Goal: Check status: Check status

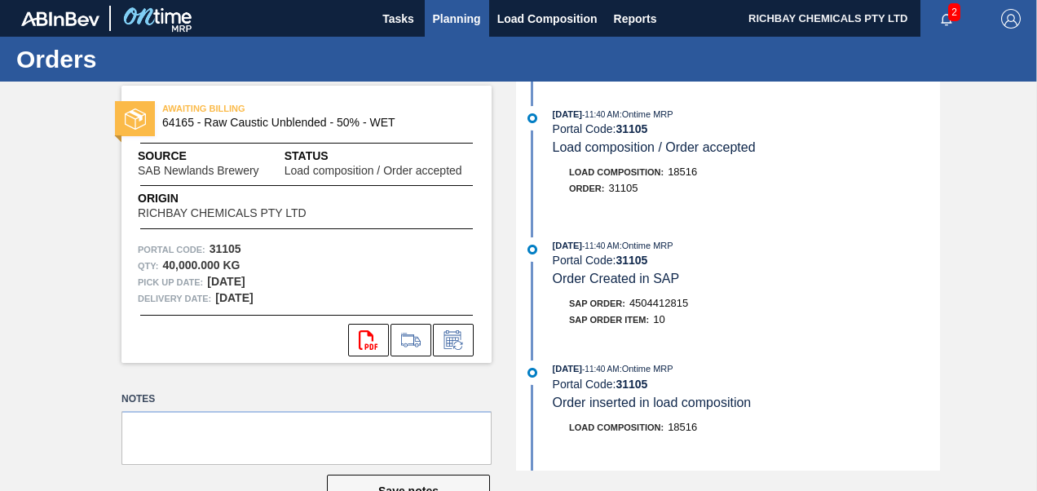
click at [439, 9] on span "Planning" at bounding box center [457, 19] width 48 height 20
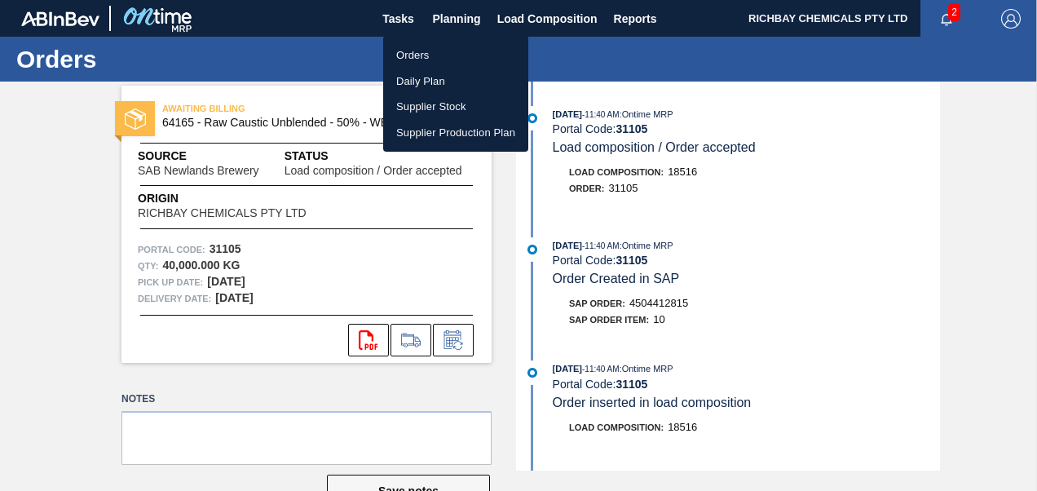
click at [415, 45] on li "Orders" at bounding box center [455, 55] width 145 height 26
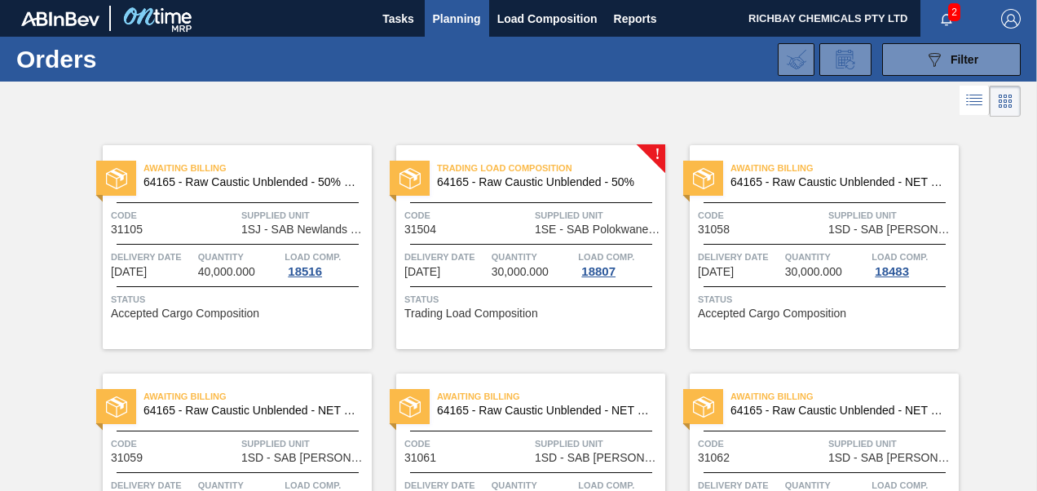
click at [570, 280] on div "Trading Load Composition 64165 - Raw Caustic Unblended - 50% Code 31504 Supplie…" at bounding box center [530, 247] width 269 height 204
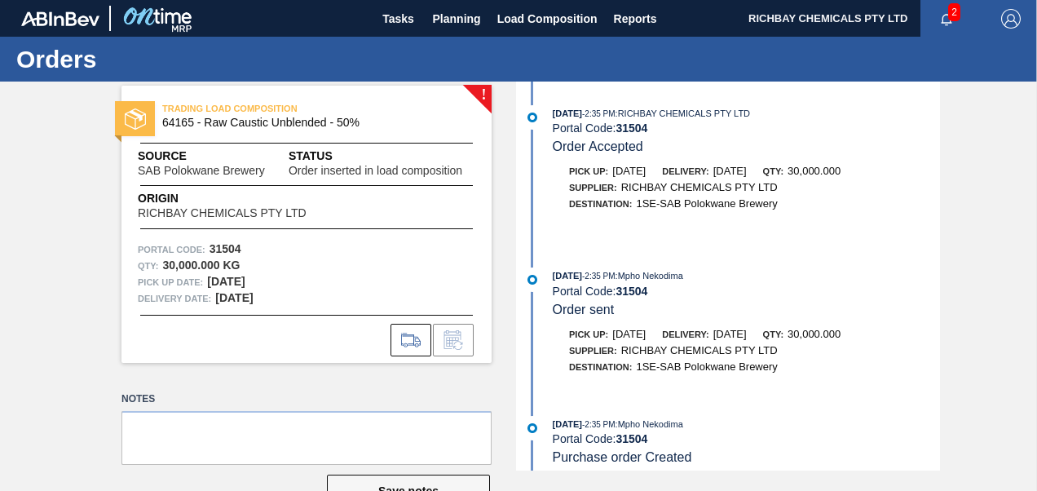
scroll to position [132, 0]
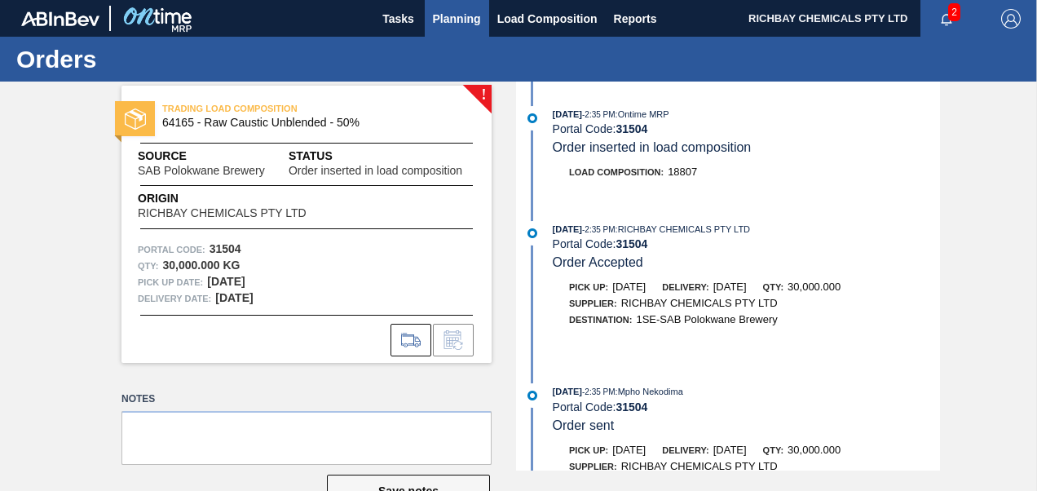
click at [443, 22] on span "Planning" at bounding box center [457, 19] width 48 height 20
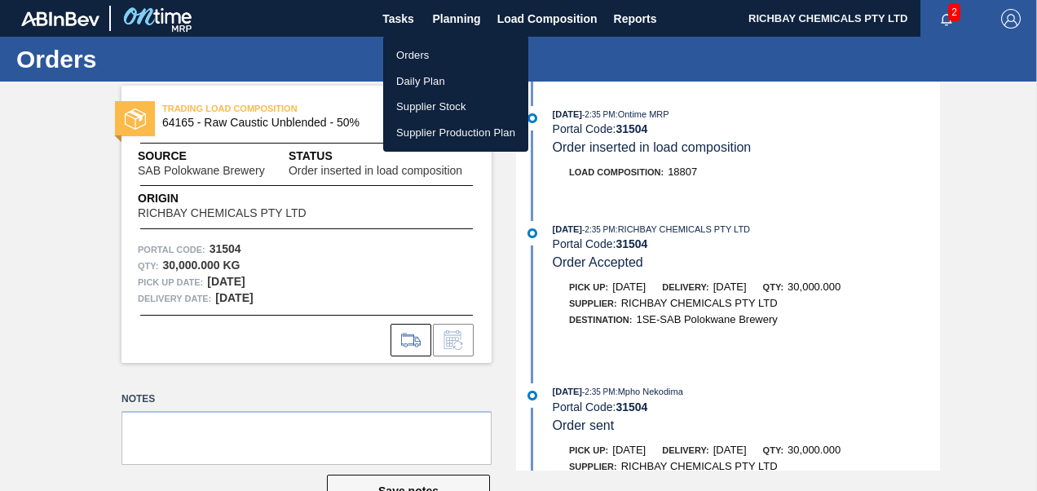
click at [424, 55] on li "Orders" at bounding box center [455, 55] width 145 height 26
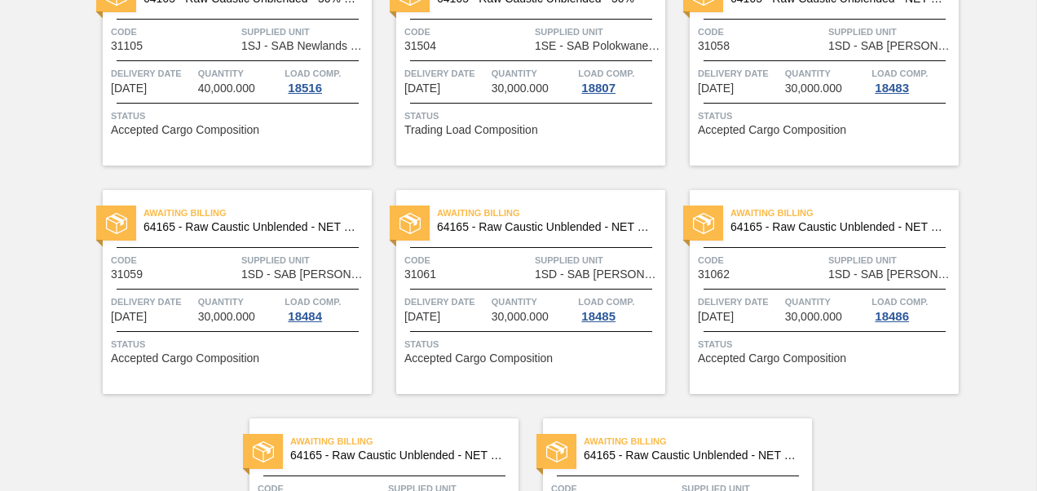
scroll to position [48, 0]
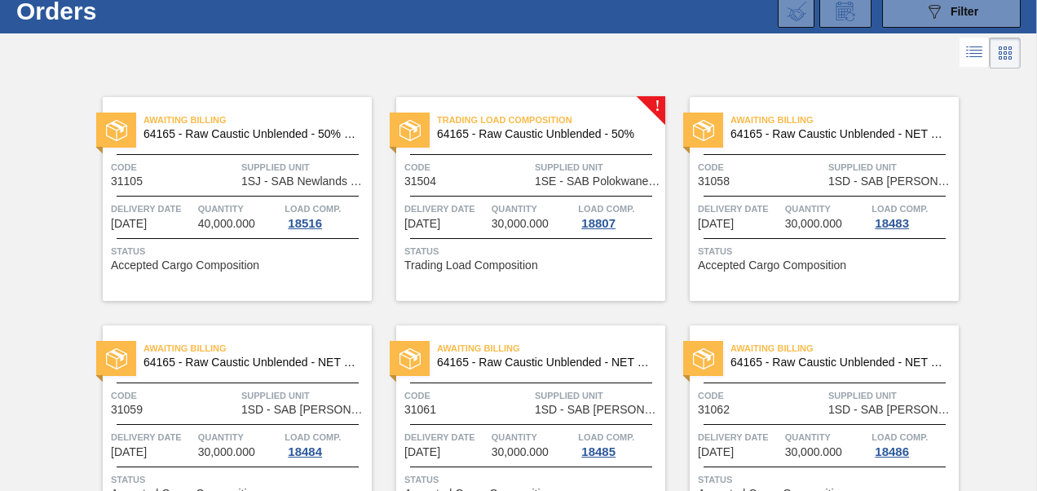
click at [545, 219] on span "30,000.000" at bounding box center [520, 224] width 57 height 12
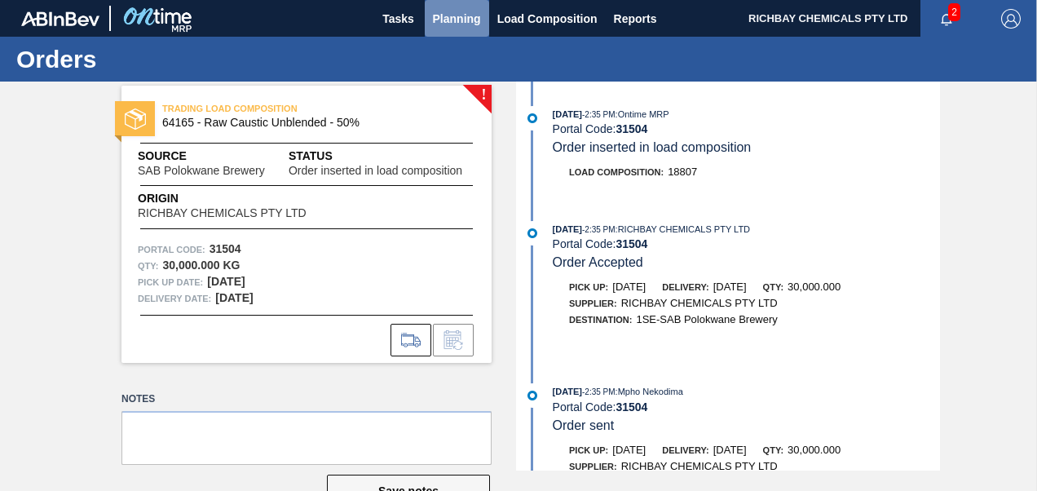
click at [470, 12] on span "Planning" at bounding box center [457, 19] width 48 height 20
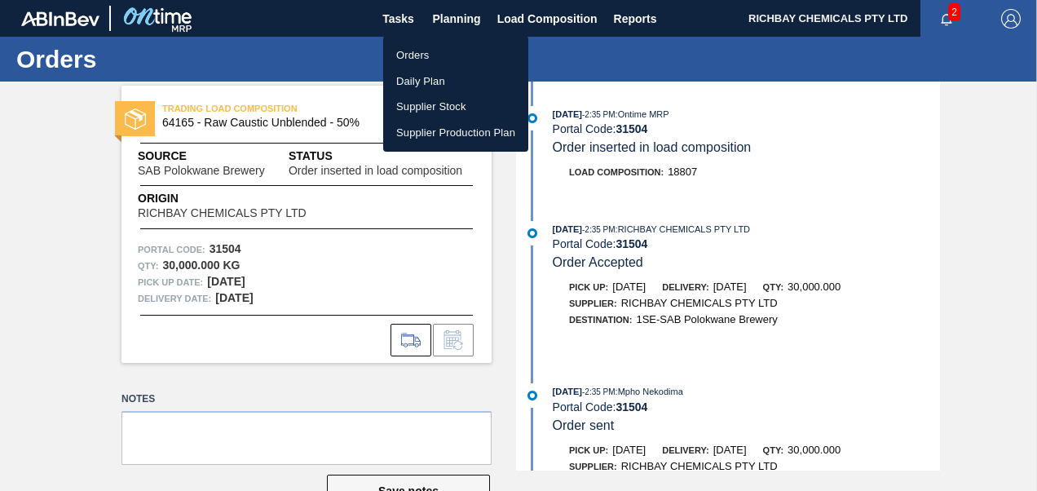
click at [436, 49] on li "Orders" at bounding box center [455, 55] width 145 height 26
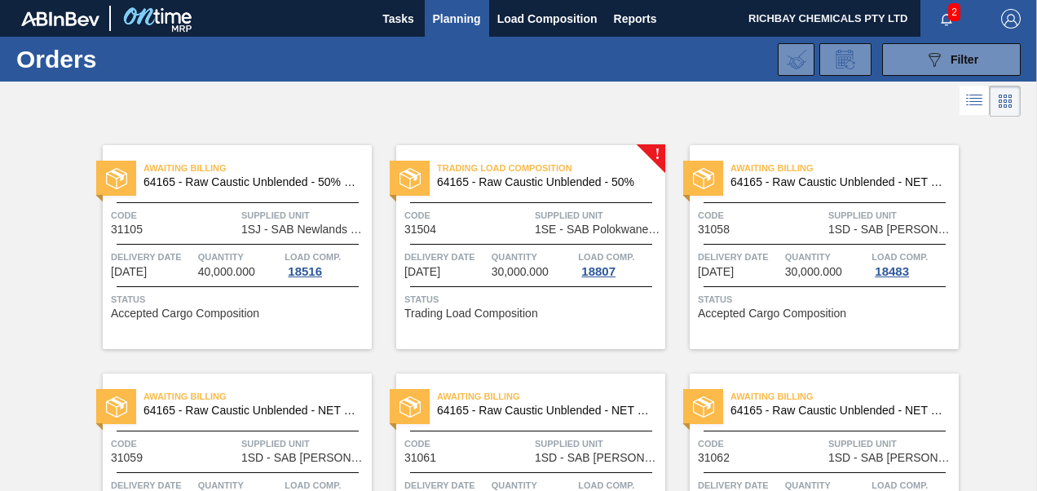
click at [609, 232] on span "1SE - SAB Polokwane Brewery" at bounding box center [598, 229] width 126 height 12
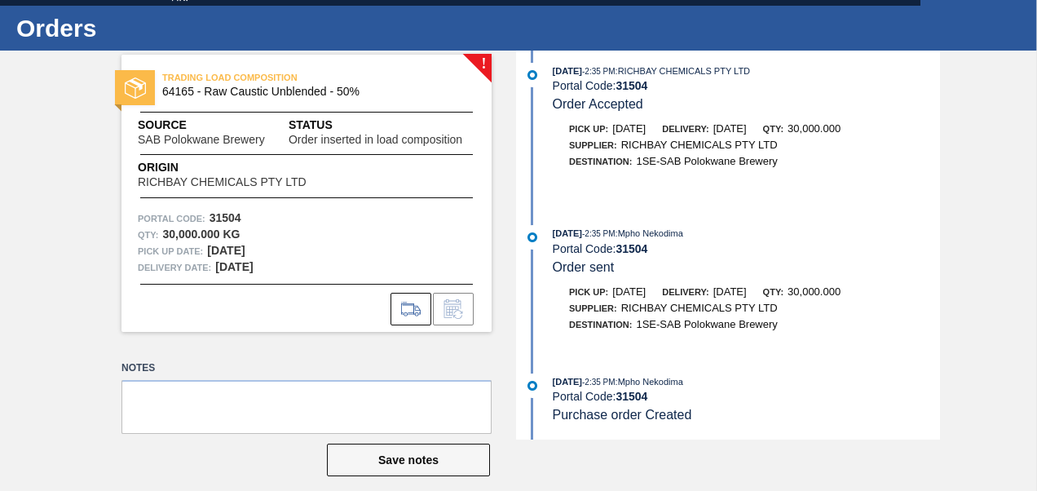
scroll to position [47, 0]
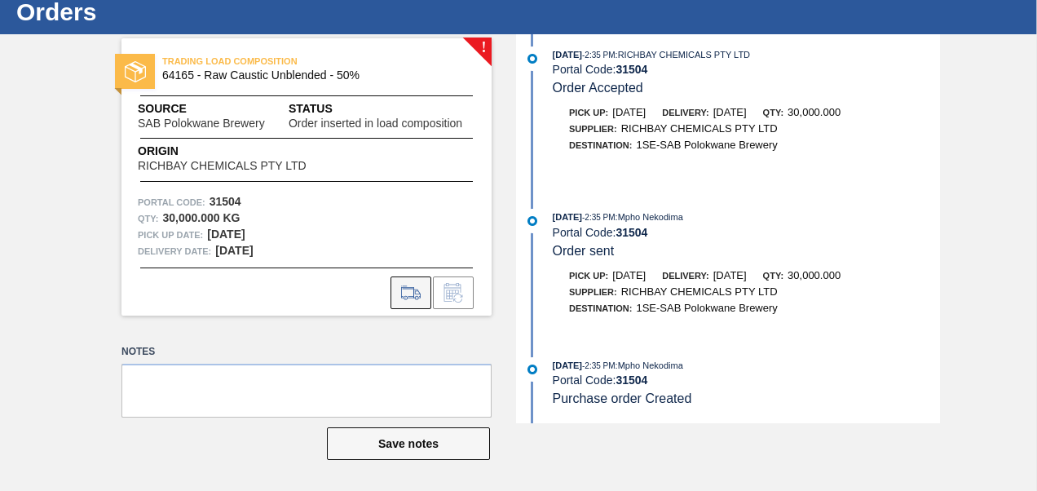
click at [408, 285] on icon at bounding box center [411, 293] width 26 height 20
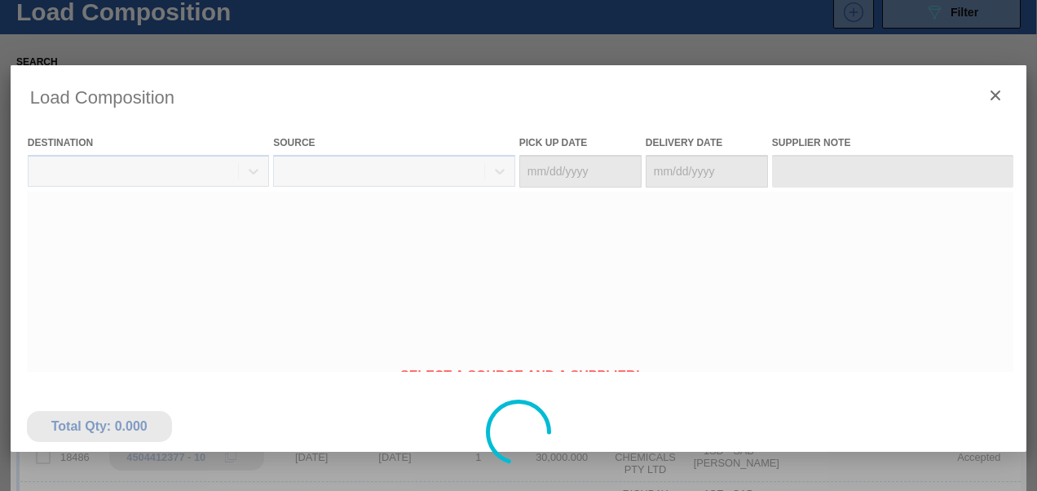
type Date "[DATE]"
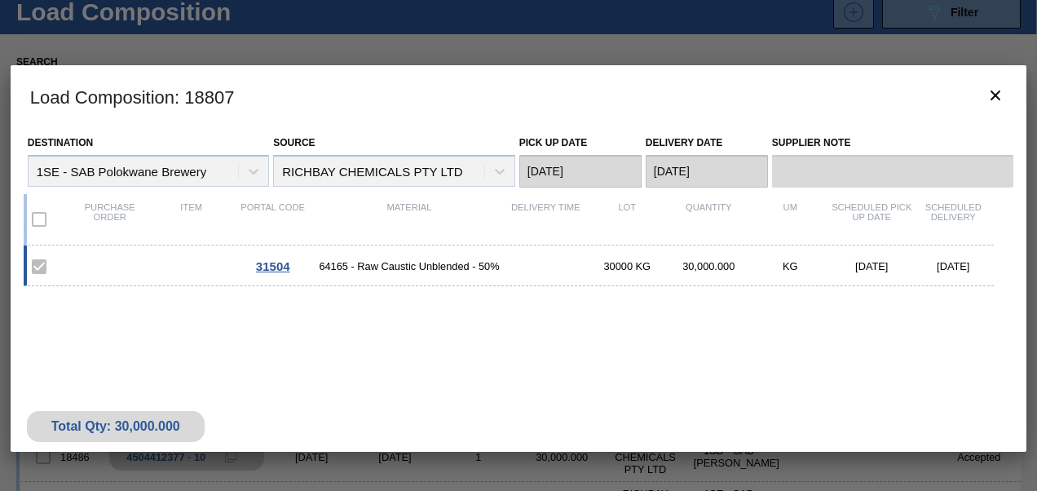
click at [37, 259] on label at bounding box center [39, 267] width 34 height 34
click at [44, 266] on label at bounding box center [39, 267] width 34 height 34
click at [988, 97] on icon "botão de ícone" at bounding box center [996, 96] width 20 height 20
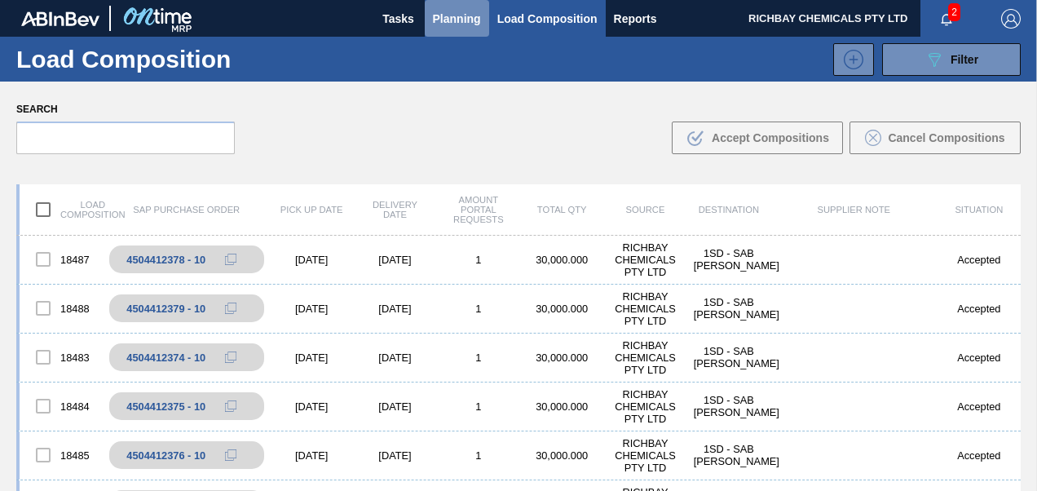
click at [470, 17] on span "Planning" at bounding box center [457, 19] width 48 height 20
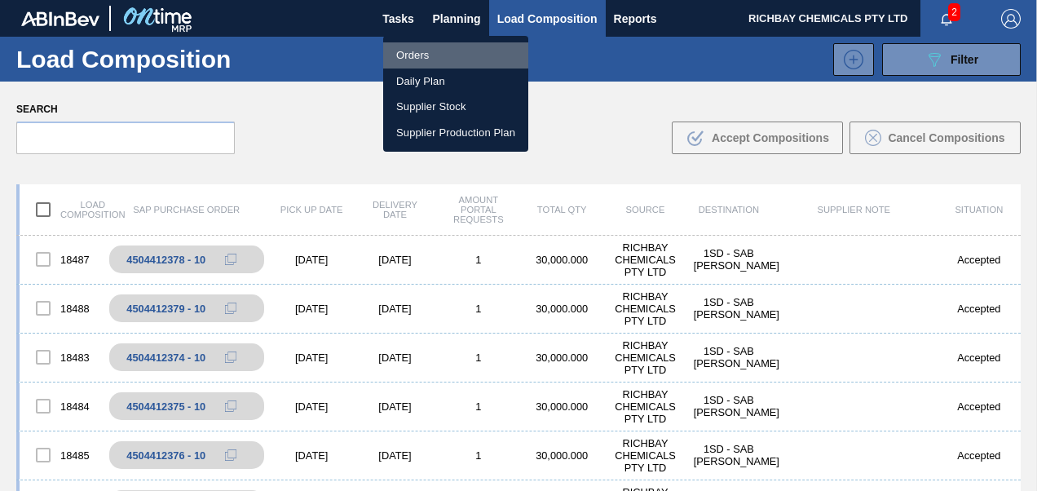
click at [455, 52] on li "Orders" at bounding box center [455, 55] width 145 height 26
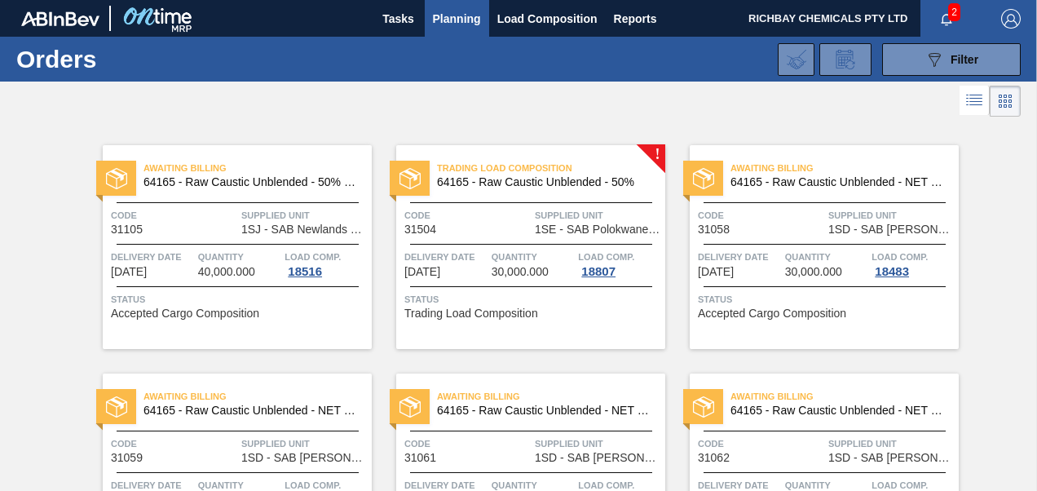
click at [608, 311] on div "Status Trading Load Composition" at bounding box center [532, 304] width 257 height 26
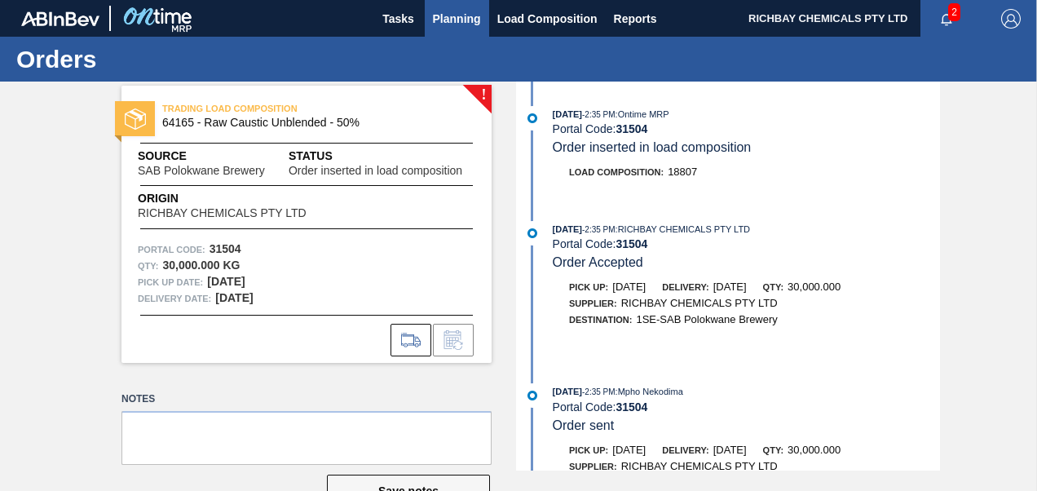
click at [471, 11] on span "Planning" at bounding box center [457, 19] width 48 height 20
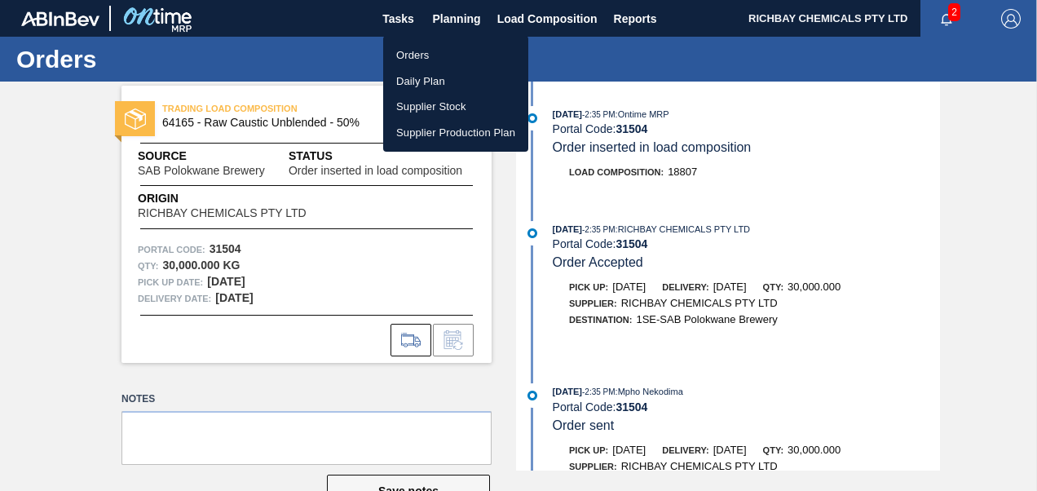
click at [540, 11] on div at bounding box center [518, 245] width 1037 height 491
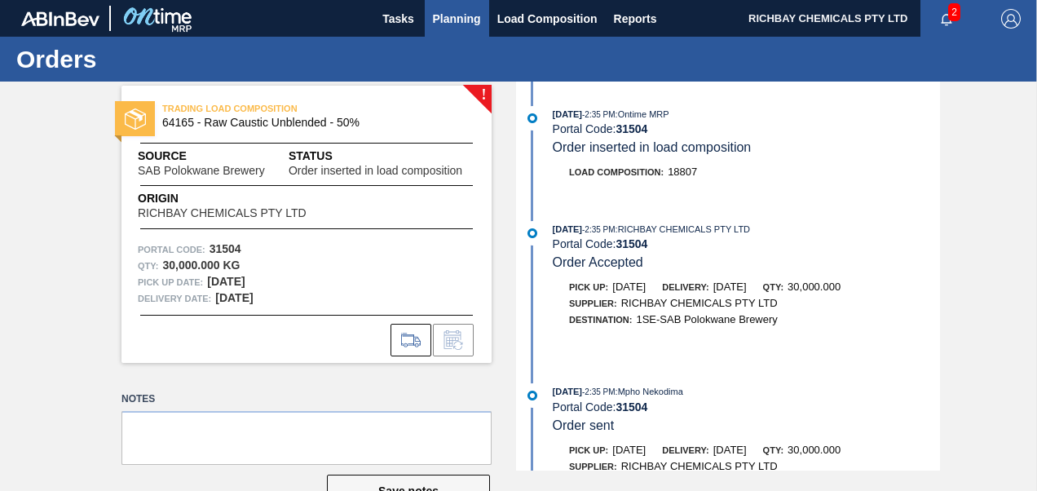
click at [466, 16] on span "Planning" at bounding box center [457, 19] width 48 height 20
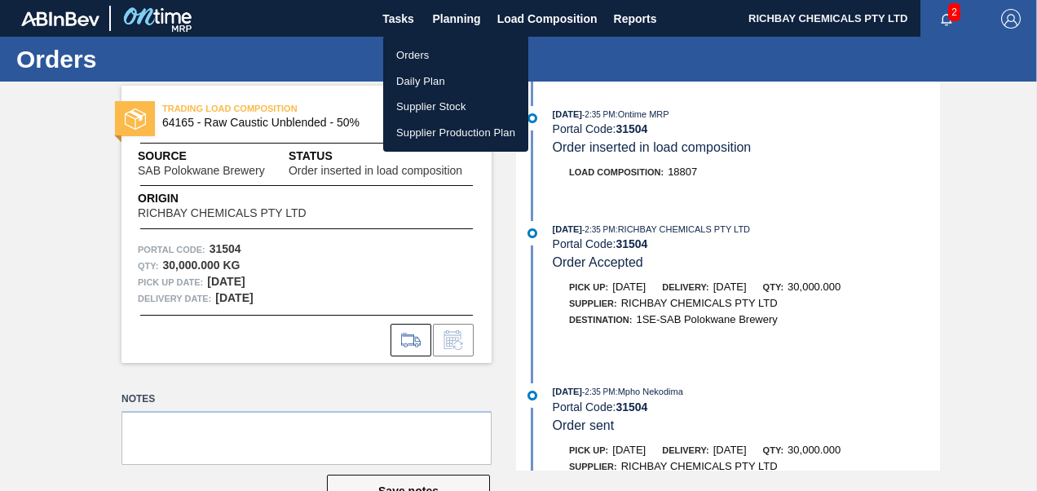
click at [447, 48] on li "Orders" at bounding box center [455, 55] width 145 height 26
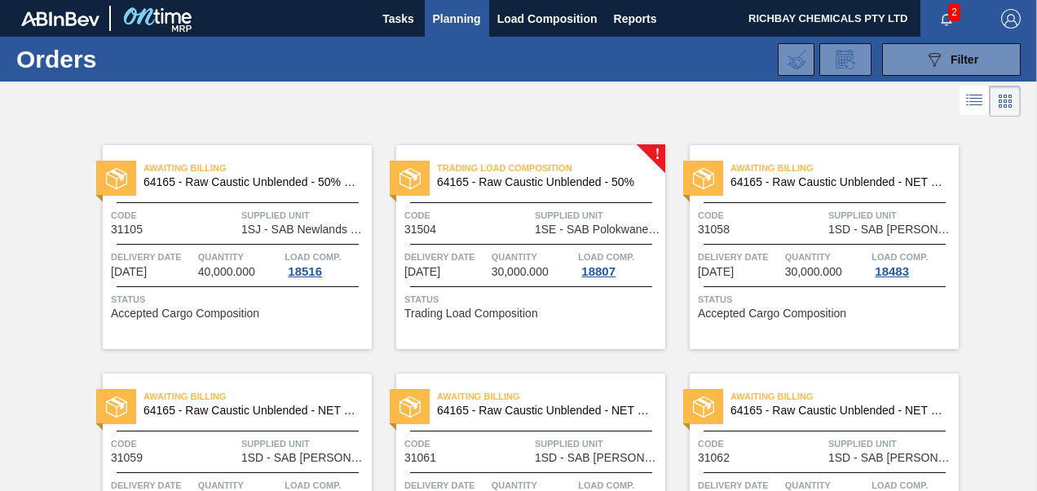
click at [482, 246] on div "Trading Load Composition 64165 - Raw Caustic Unblended - 50% Code 31504 Supplie…" at bounding box center [530, 247] width 269 height 204
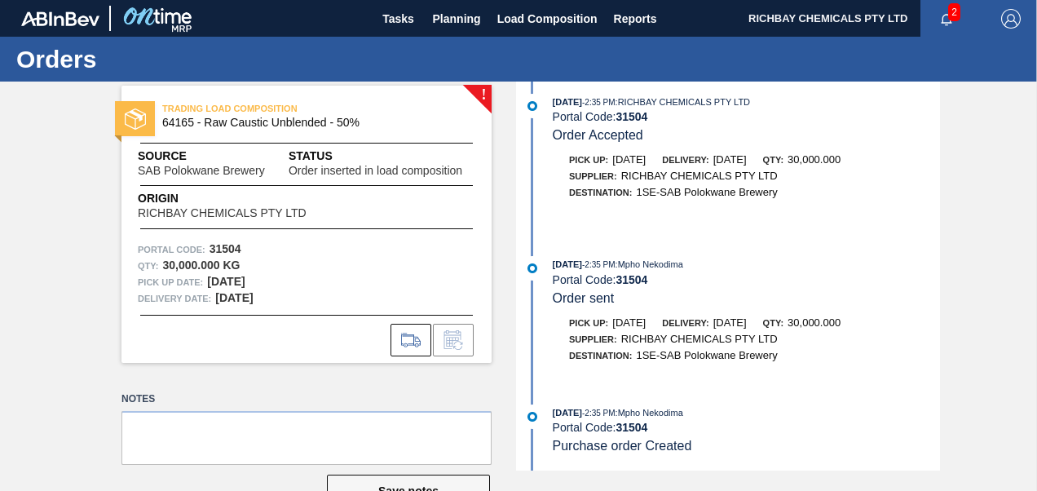
scroll to position [47, 0]
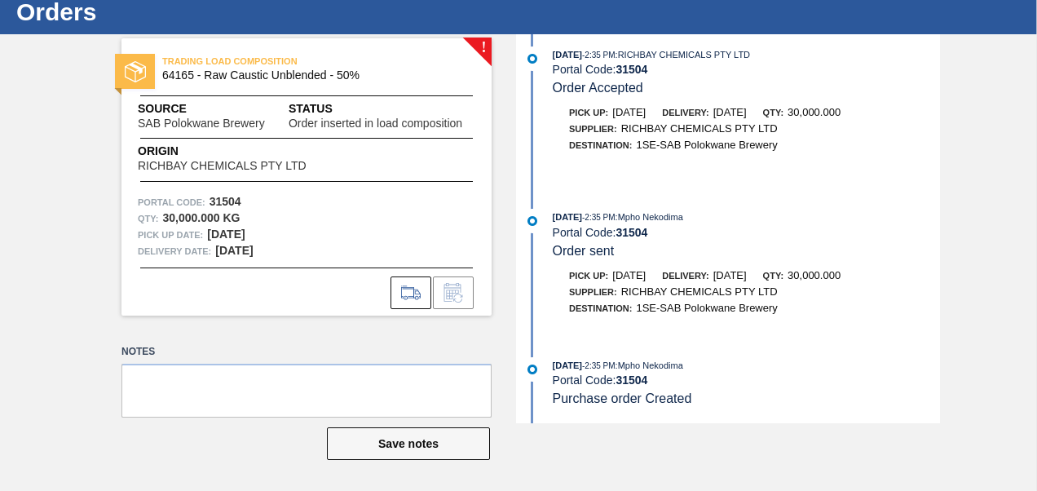
click at [819, 416] on div "09/05/2025 - 2:35 PM : Mpho Nekodima Portal Code: 31504 Purchase order Created" at bounding box center [730, 390] width 420 height 66
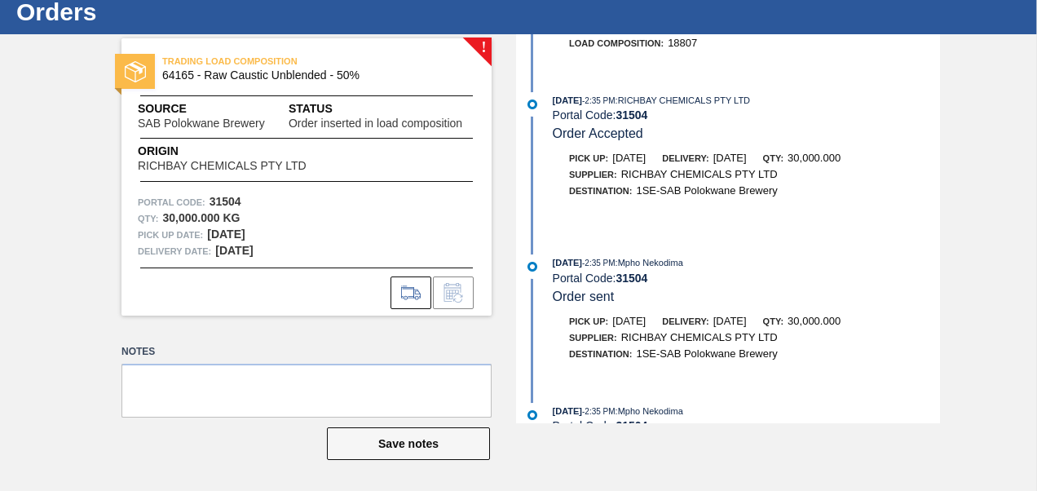
scroll to position [132, 0]
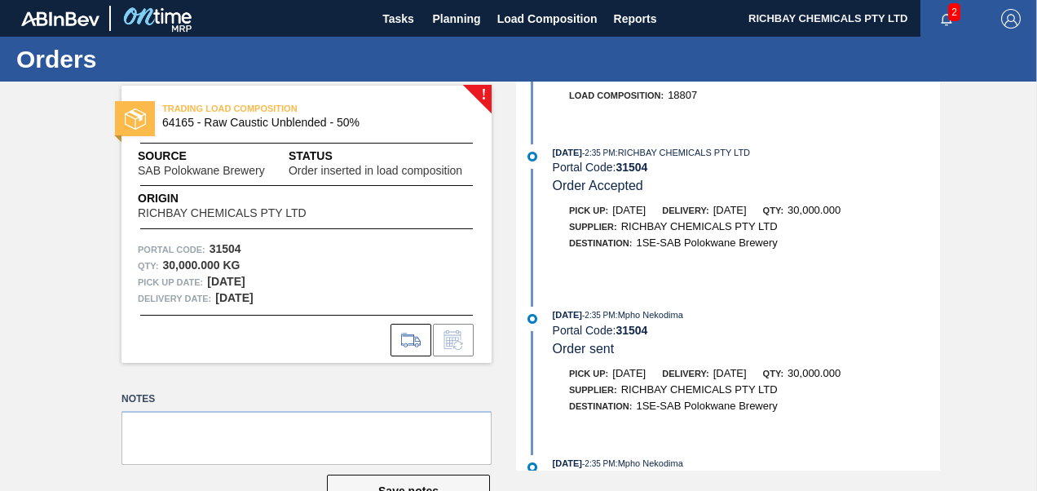
scroll to position [132, 0]
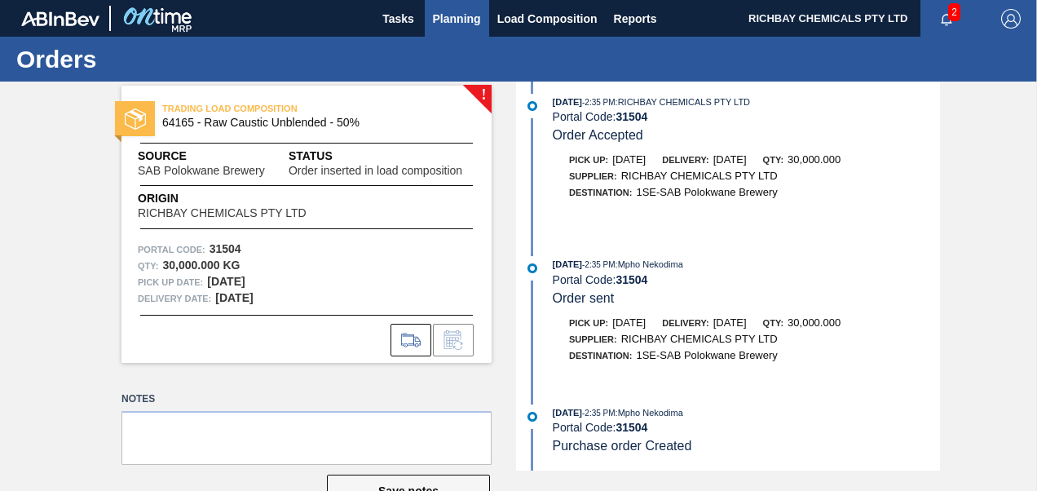
click at [459, 24] on span "Planning" at bounding box center [457, 19] width 48 height 20
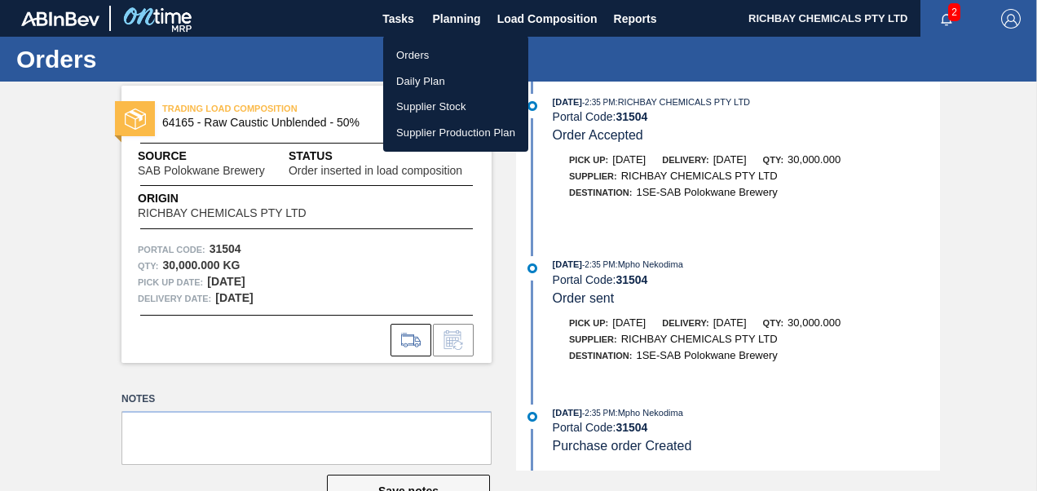
click at [439, 57] on li "Orders" at bounding box center [455, 55] width 145 height 26
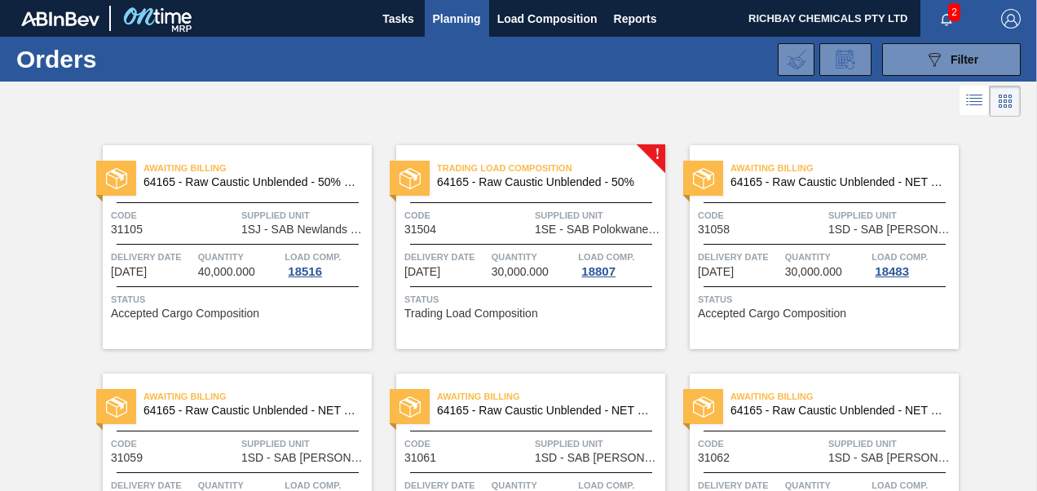
click at [539, 209] on span "Supplied Unit" at bounding box center [598, 215] width 126 height 16
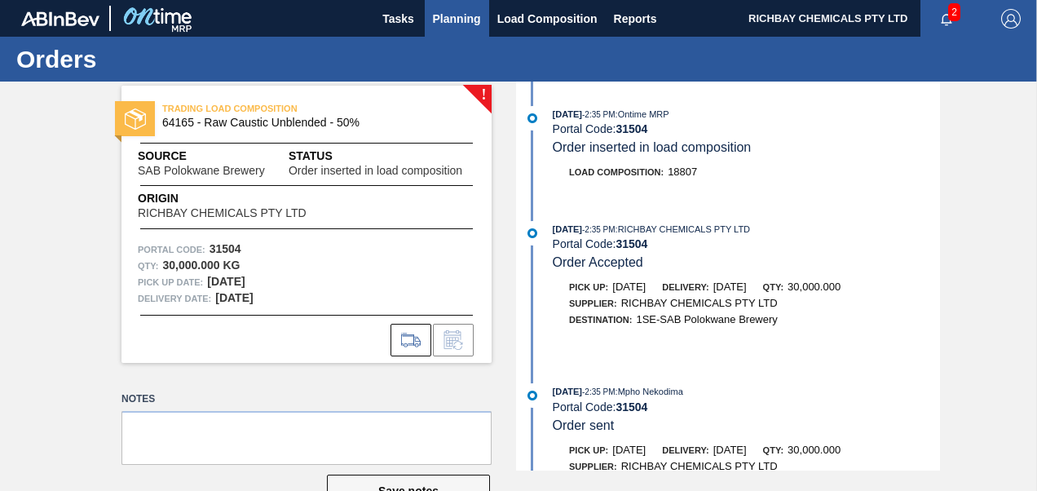
click at [438, 21] on span "Planning" at bounding box center [457, 19] width 48 height 20
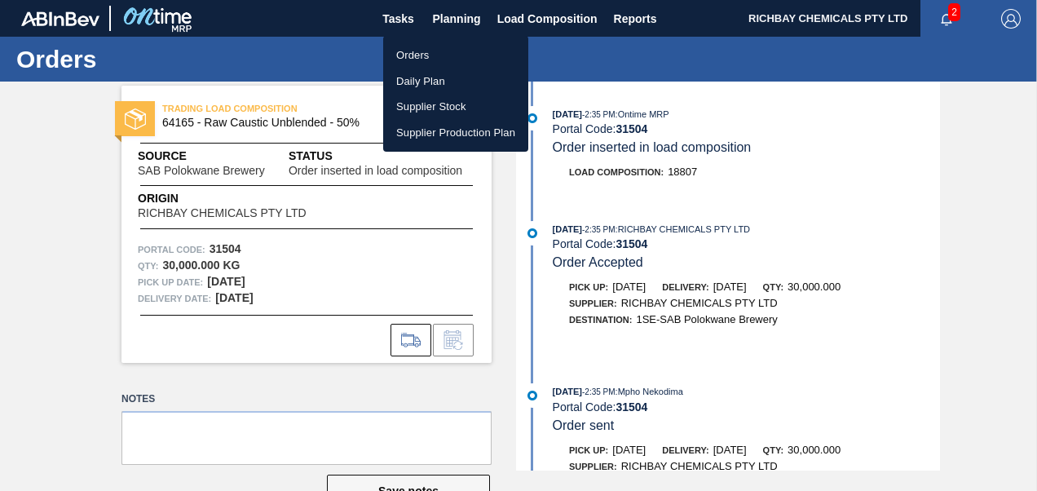
click at [448, 51] on li "Orders" at bounding box center [455, 55] width 145 height 26
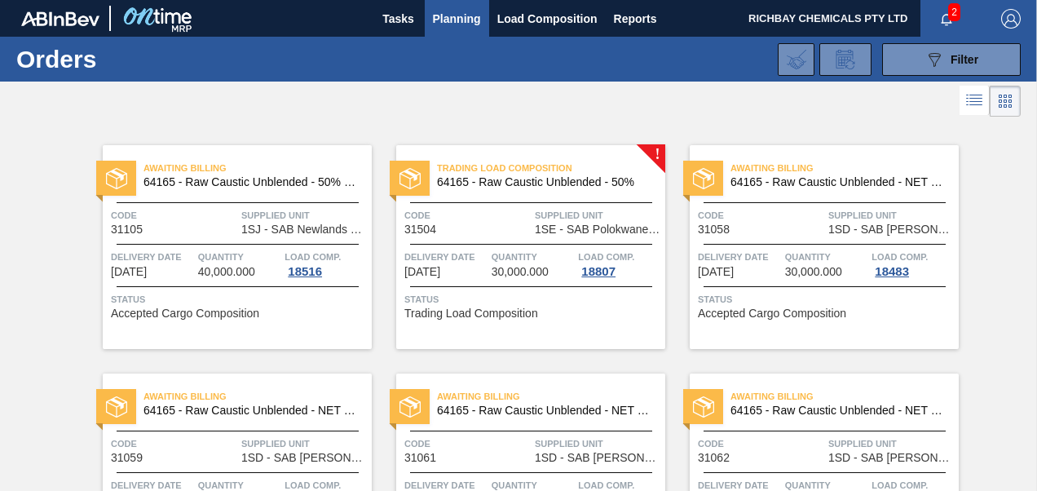
click at [561, 225] on span "1SE - SAB Polokwane Brewery" at bounding box center [598, 229] width 126 height 12
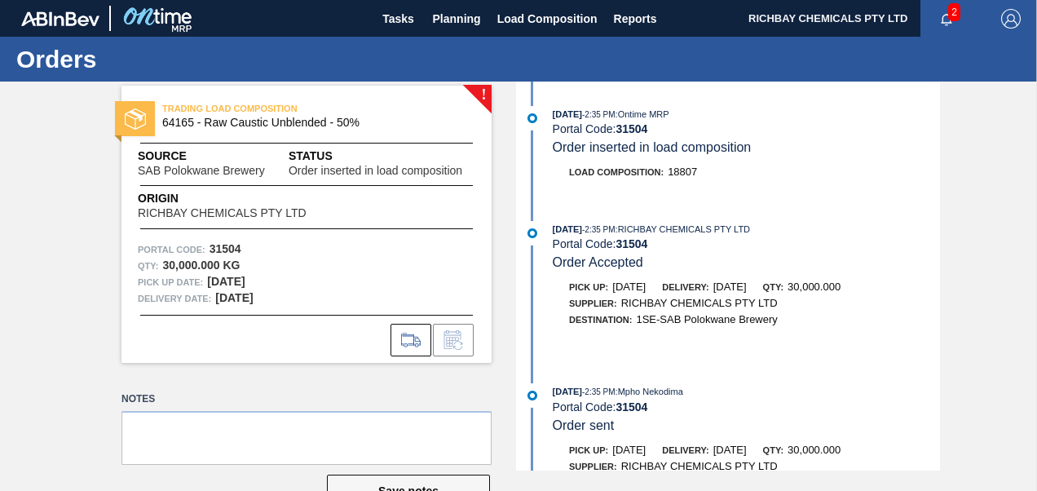
click at [1001, 9] on img "button" at bounding box center [1011, 19] width 20 height 20
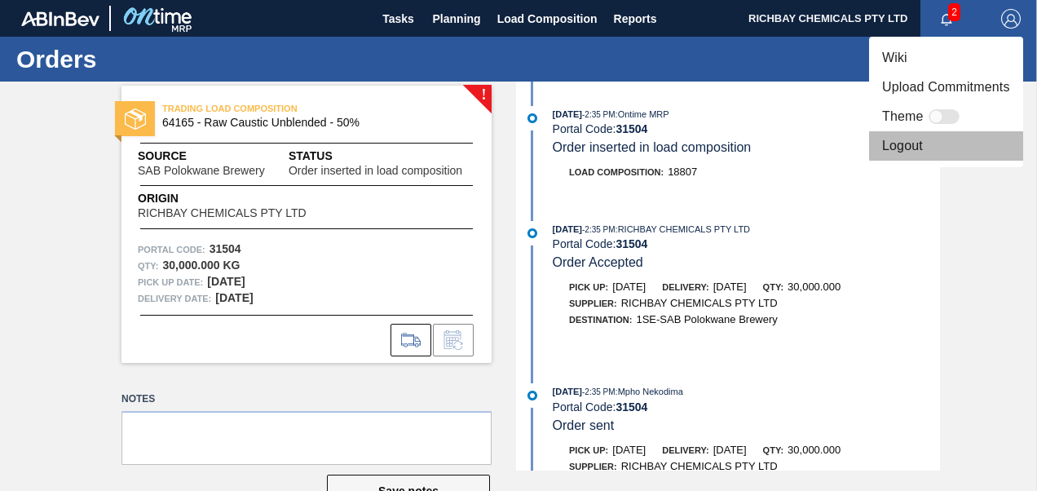
click at [921, 144] on li "Logout" at bounding box center [946, 145] width 154 height 29
click at [909, 142] on li "Logout" at bounding box center [946, 145] width 154 height 29
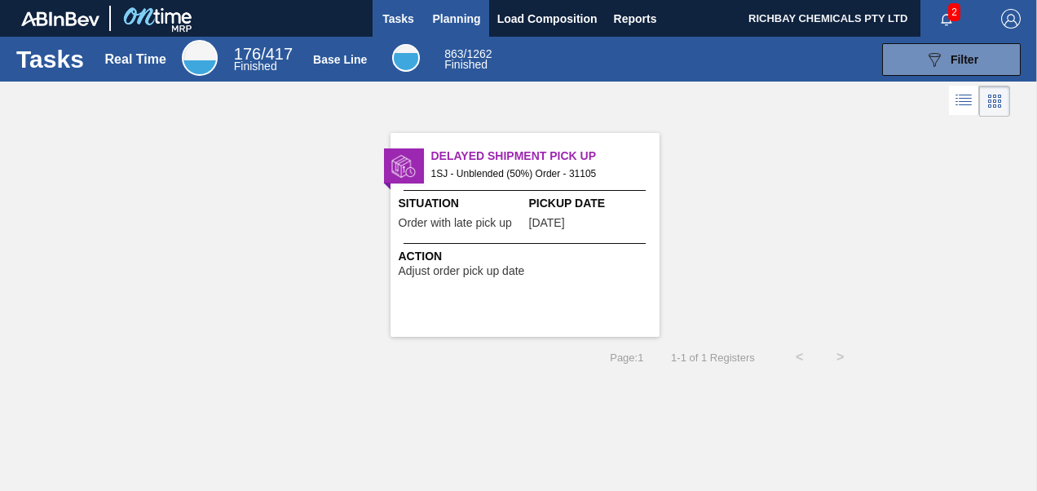
click at [467, 17] on span "Planning" at bounding box center [457, 19] width 48 height 20
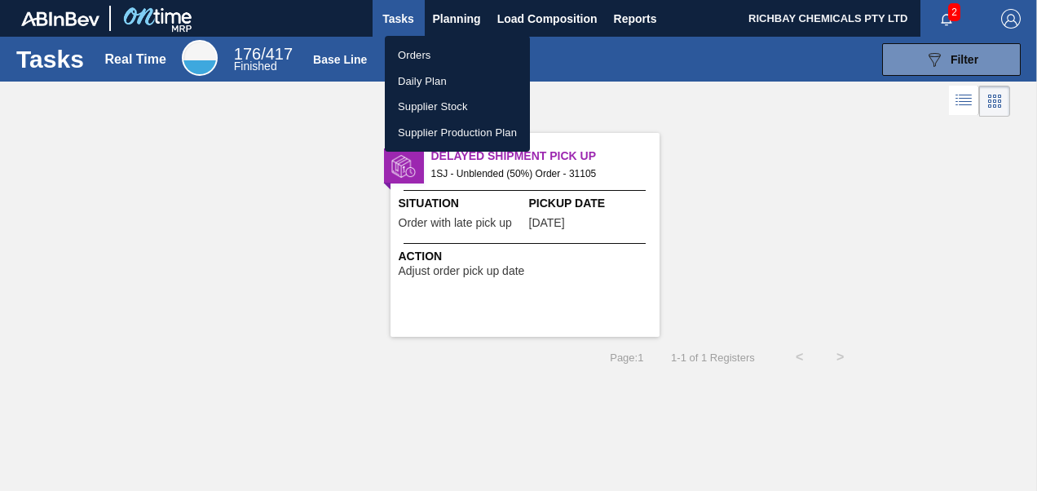
click at [421, 49] on li "Orders" at bounding box center [457, 55] width 145 height 26
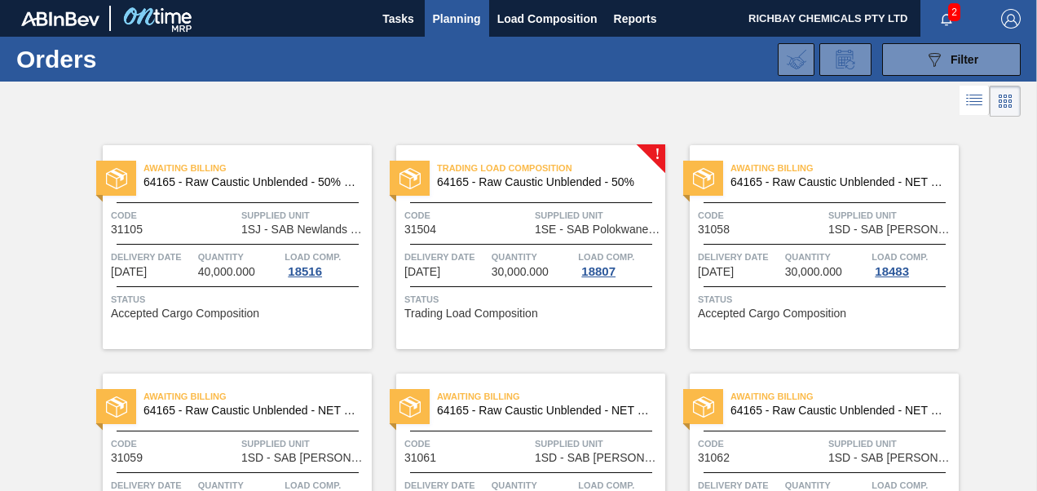
click at [506, 219] on span "Code" at bounding box center [467, 215] width 126 height 16
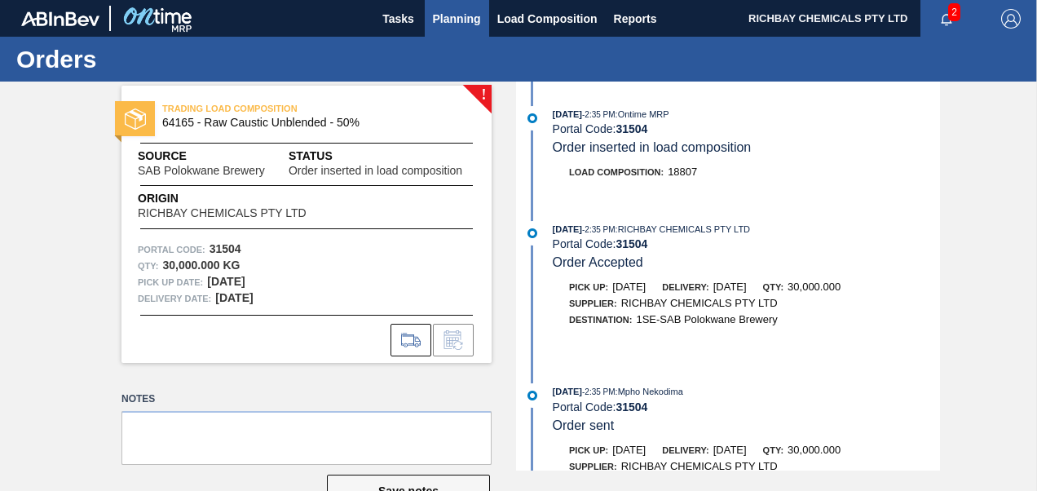
click at [472, 24] on span "Planning" at bounding box center [457, 19] width 48 height 20
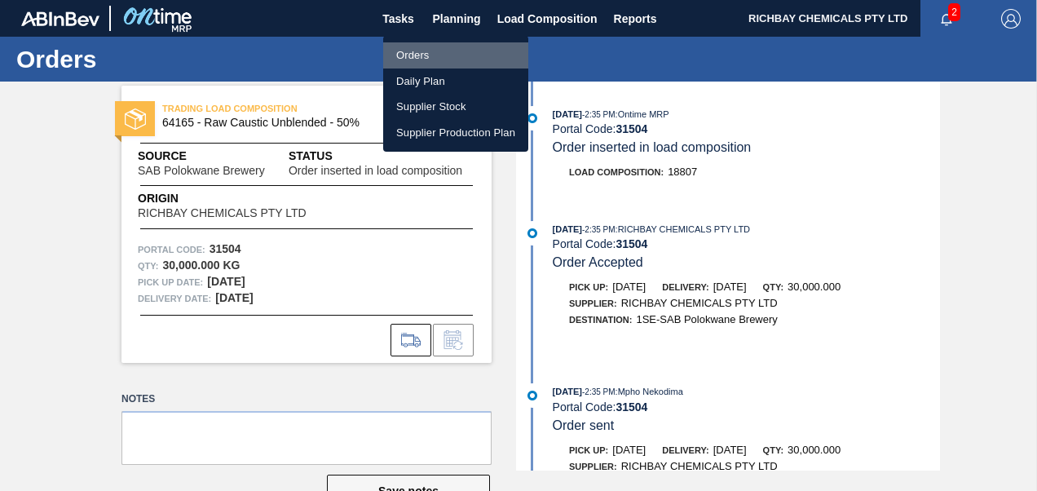
click at [429, 49] on li "Orders" at bounding box center [455, 55] width 145 height 26
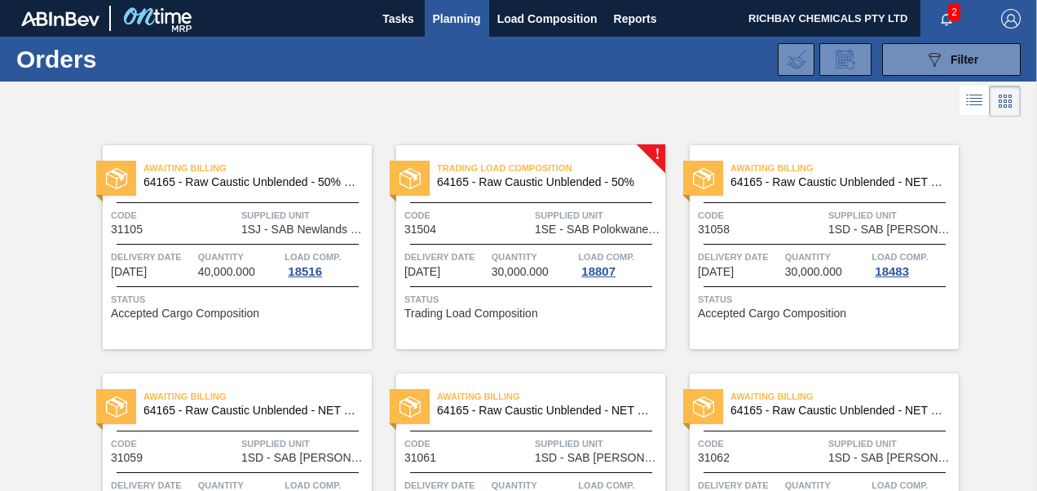
click at [587, 252] on span "Load Comp." at bounding box center [606, 257] width 56 height 16
click at [507, 252] on span "Quantity" at bounding box center [533, 257] width 83 height 16
